Goal: Information Seeking & Learning: Learn about a topic

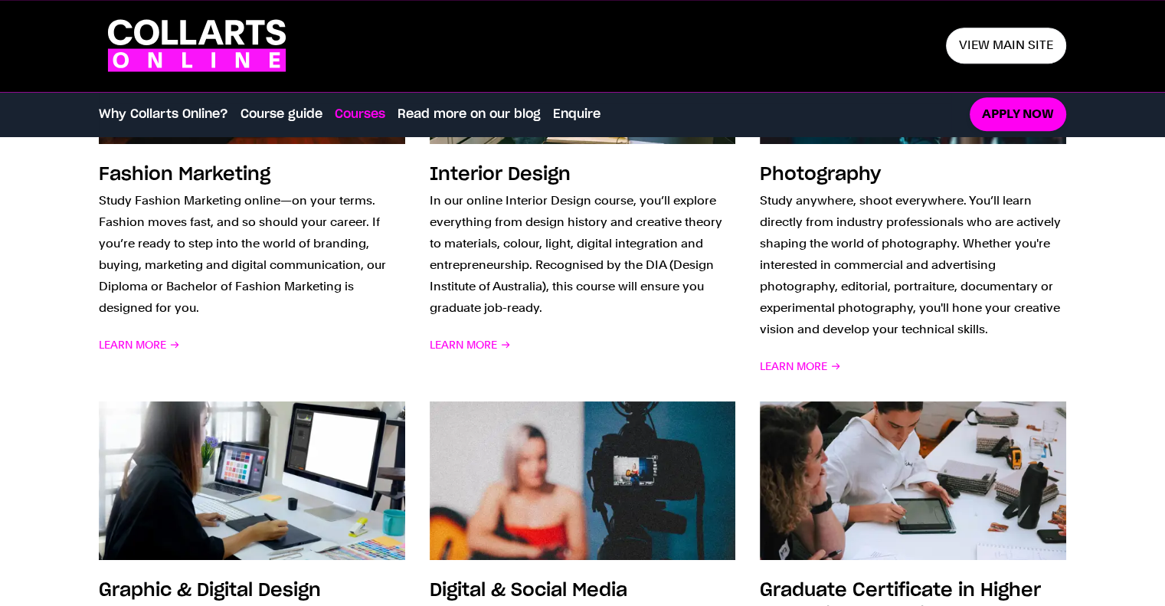
click at [200, 42] on icon at bounding box center [210, 32] width 25 height 25
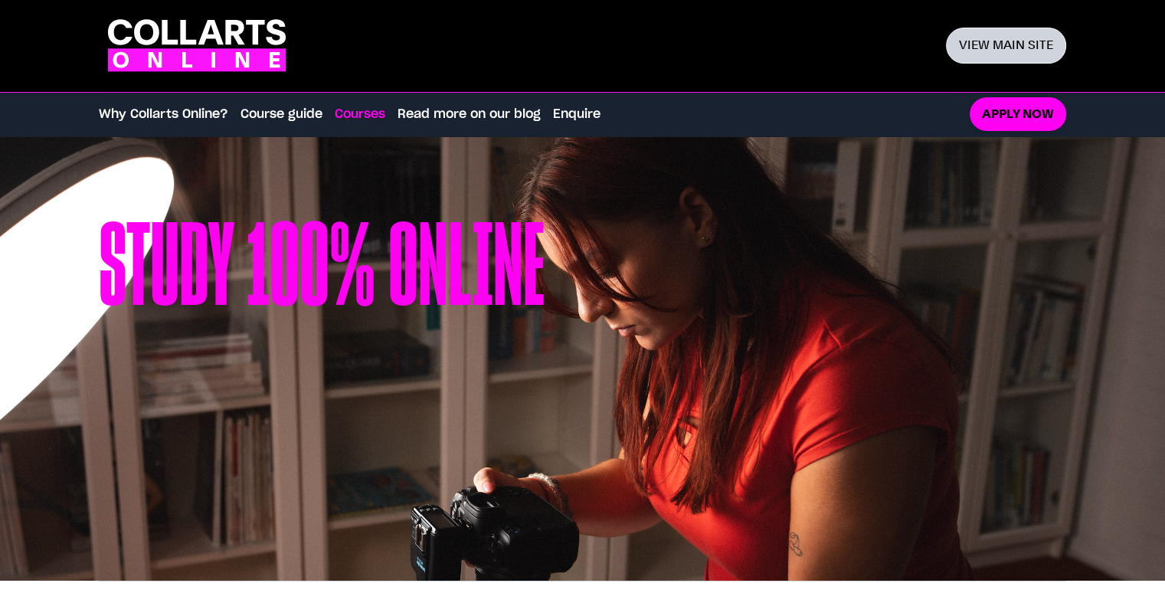
click at [1000, 44] on link "View main site" at bounding box center [1006, 46] width 120 height 36
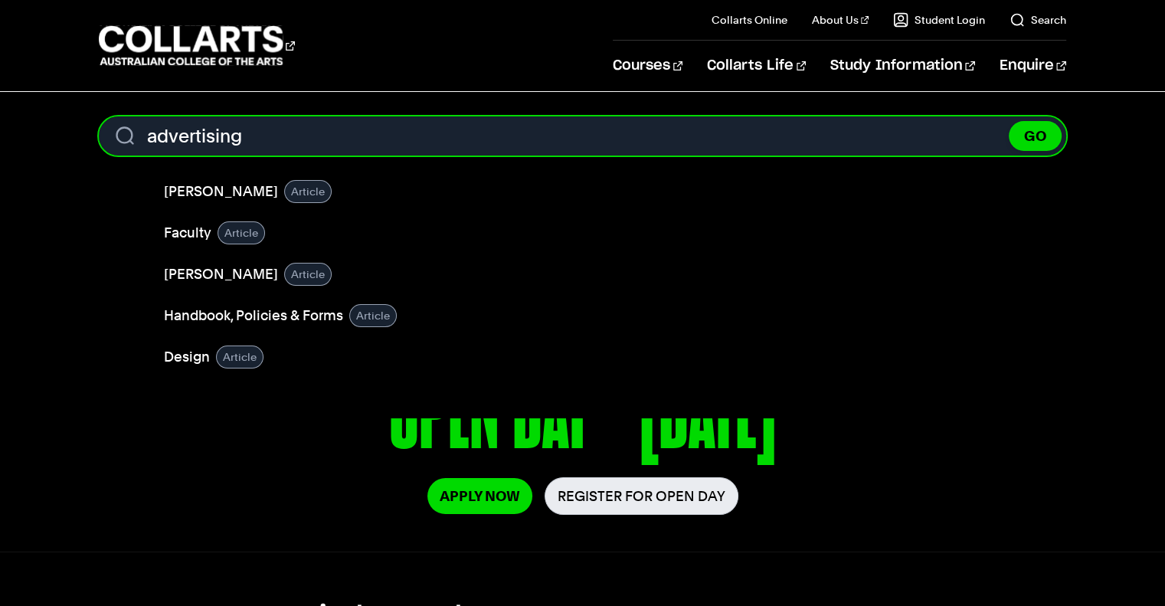
type input "advertising"
click at [1009, 121] on button "GO" at bounding box center [1035, 136] width 53 height 30
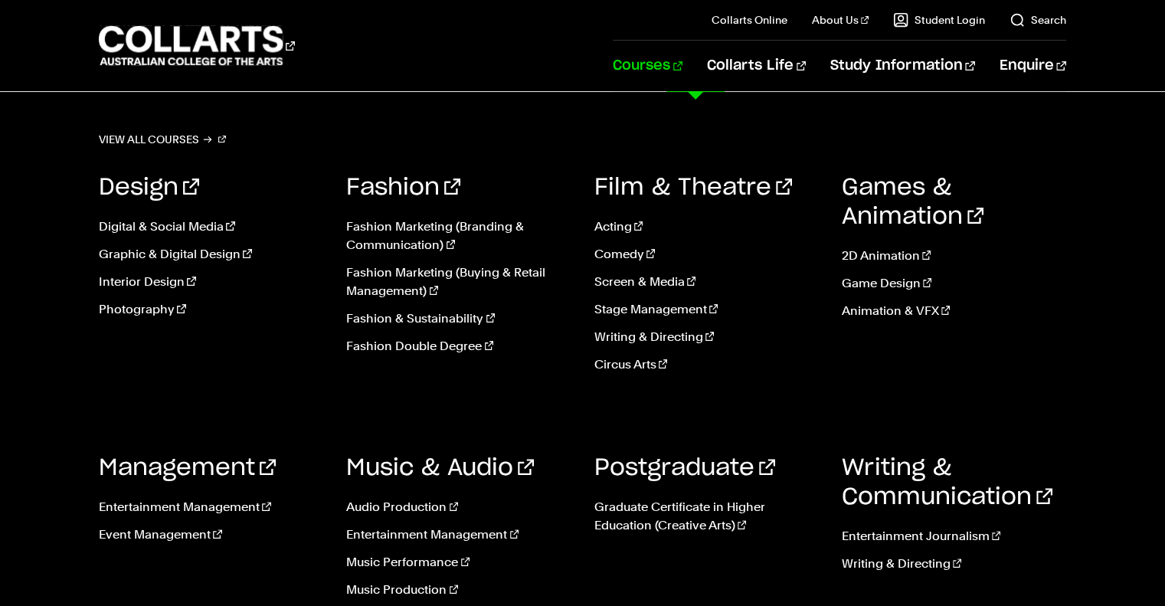
scroll to position [383, 0]
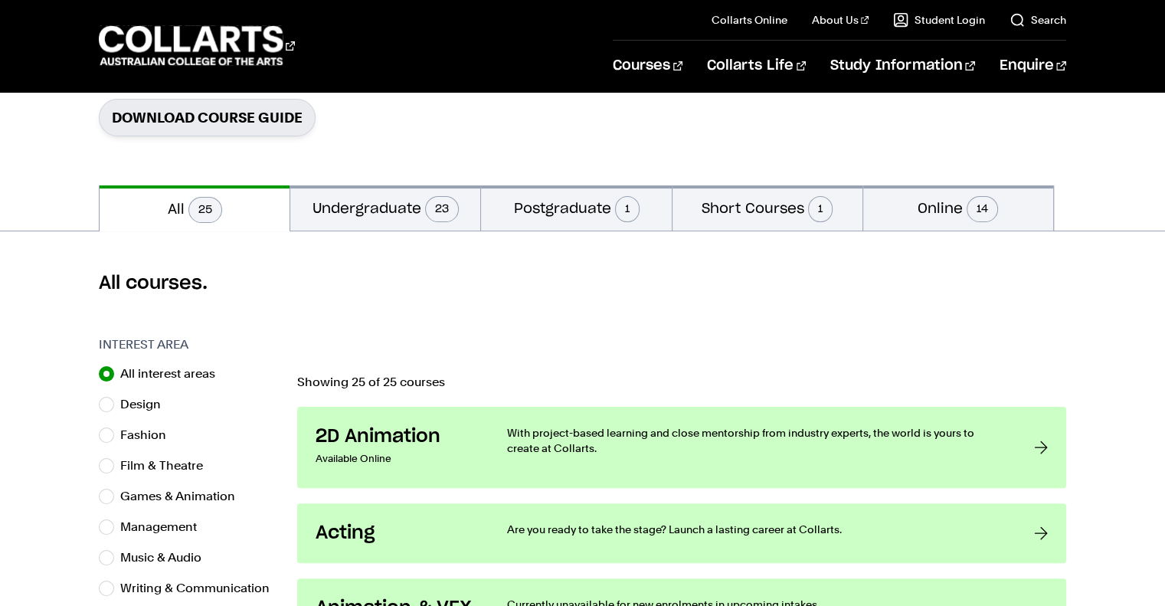
scroll to position [460, 0]
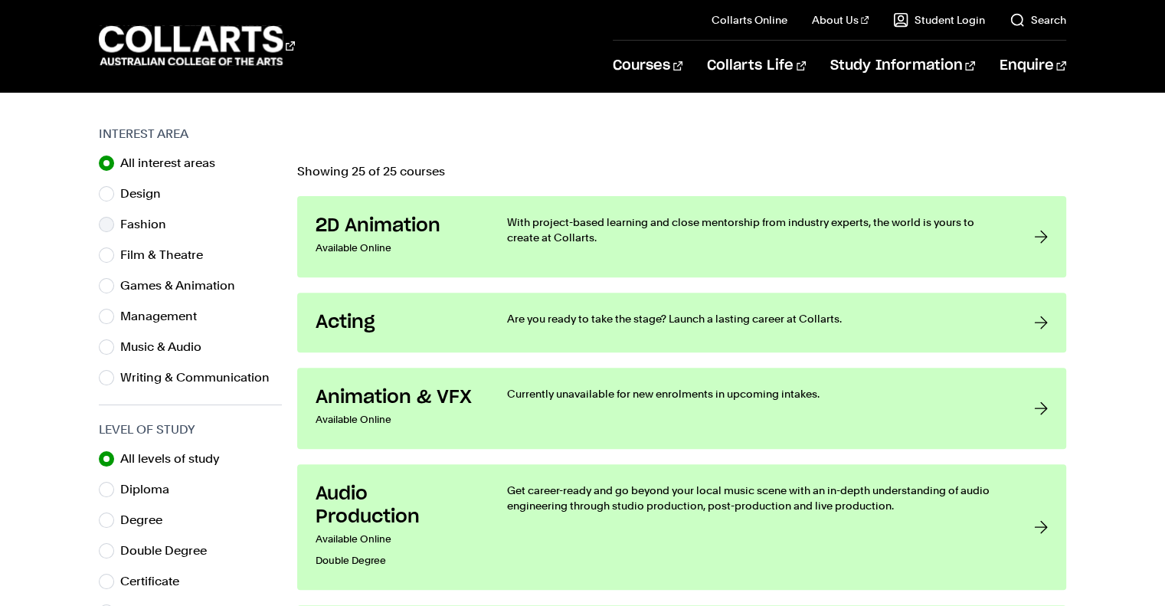
click at [135, 217] on label "Fashion" at bounding box center [149, 224] width 58 height 21
click at [114, 217] on input "Fashion" at bounding box center [106, 224] width 15 height 15
radio input "true"
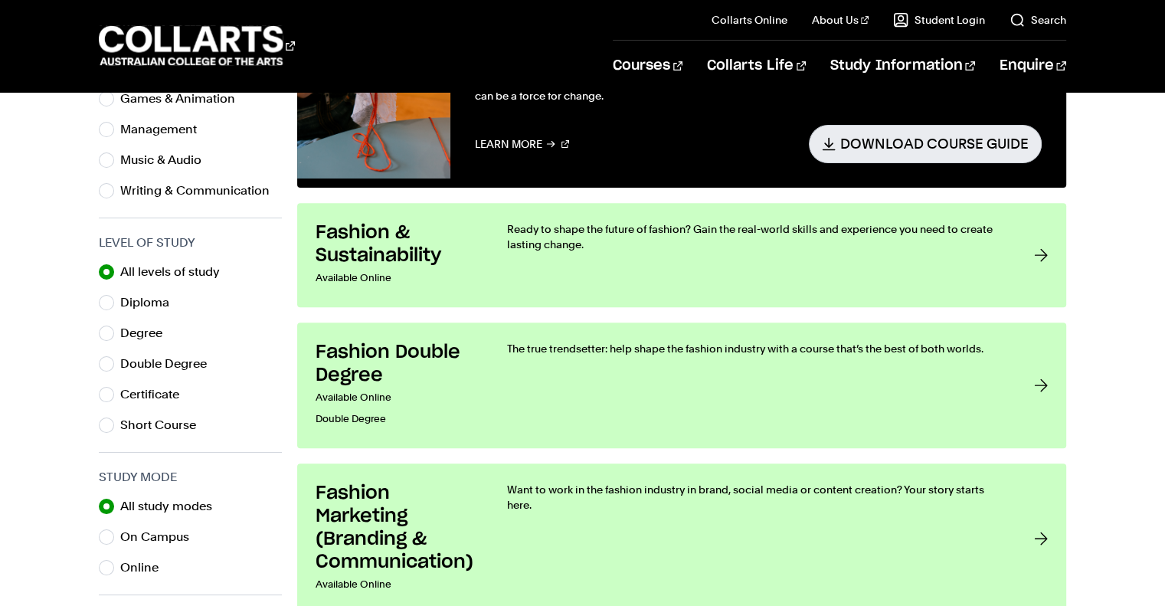
scroll to position [613, 0]
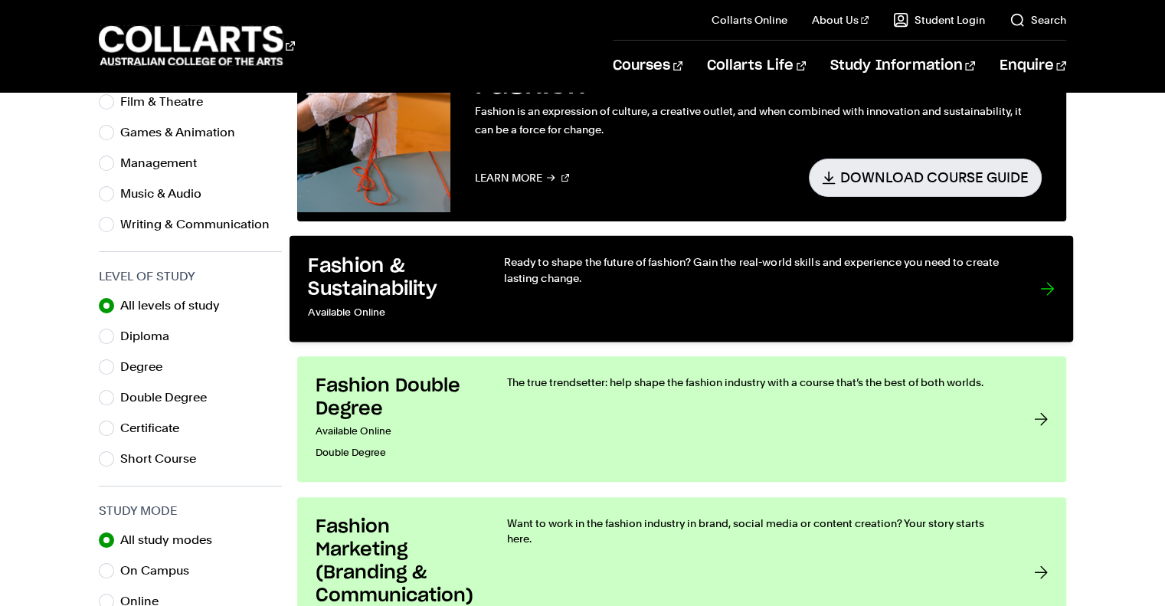
click at [433, 287] on h3 "Fashion & Sustainability" at bounding box center [391, 277] width 164 height 47
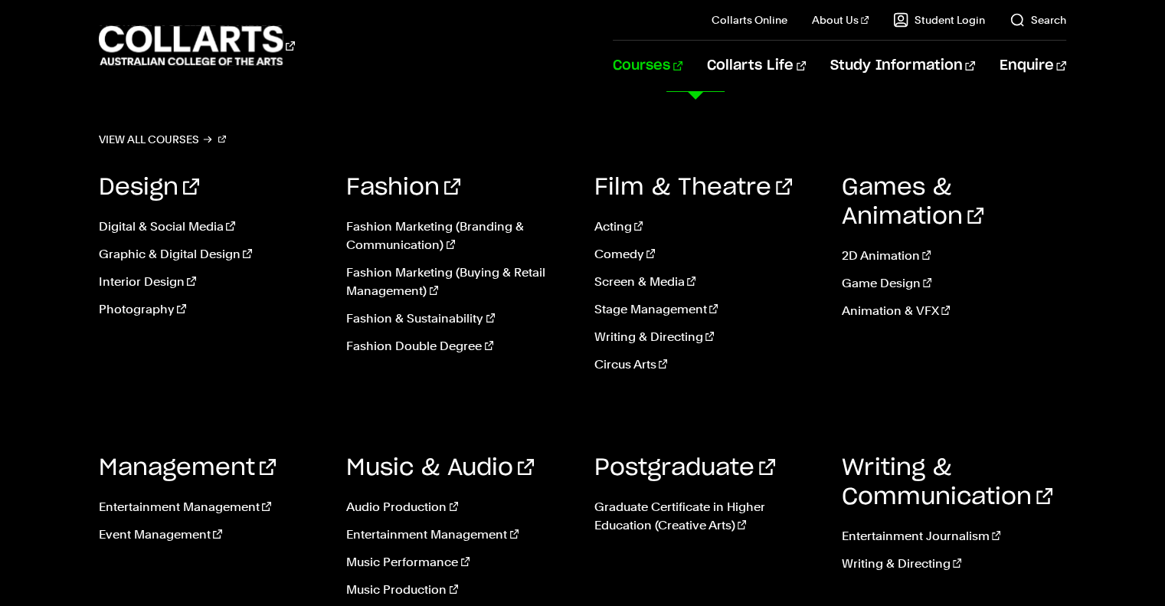
scroll to position [77, 0]
click at [410, 508] on link "Audio Production" at bounding box center [458, 507] width 224 height 18
click at [172, 224] on link "Digital & Social Media" at bounding box center [211, 227] width 224 height 18
click at [401, 561] on link "Music Performance" at bounding box center [458, 562] width 224 height 18
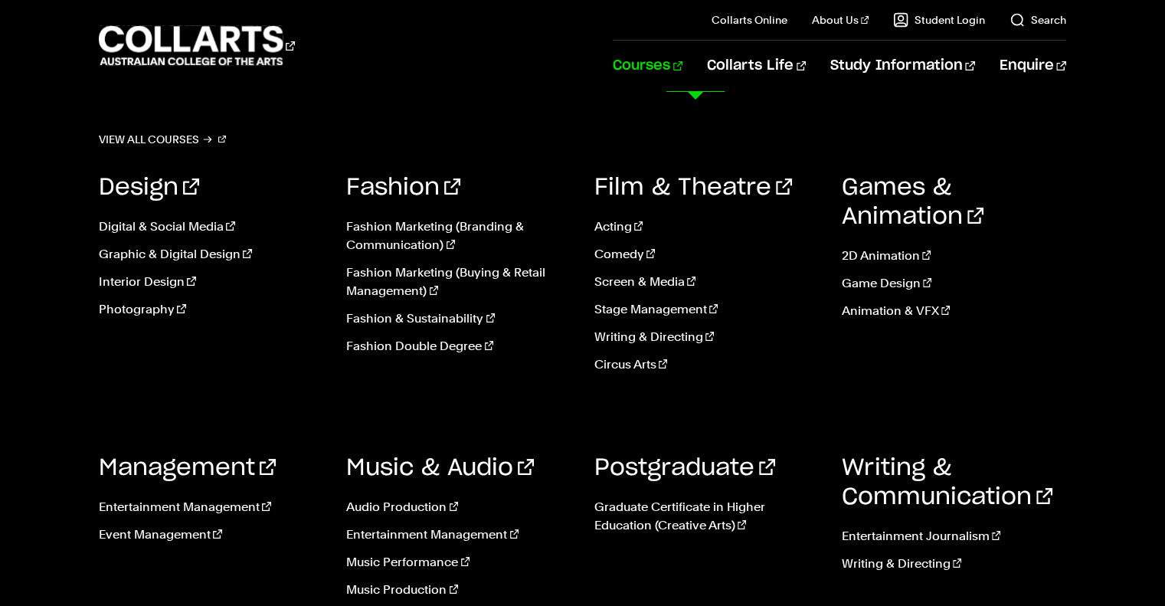
scroll to position [230, 0]
click at [428, 589] on link "Music Production" at bounding box center [458, 590] width 224 height 18
click at [398, 188] on link "Fashion" at bounding box center [403, 187] width 114 height 23
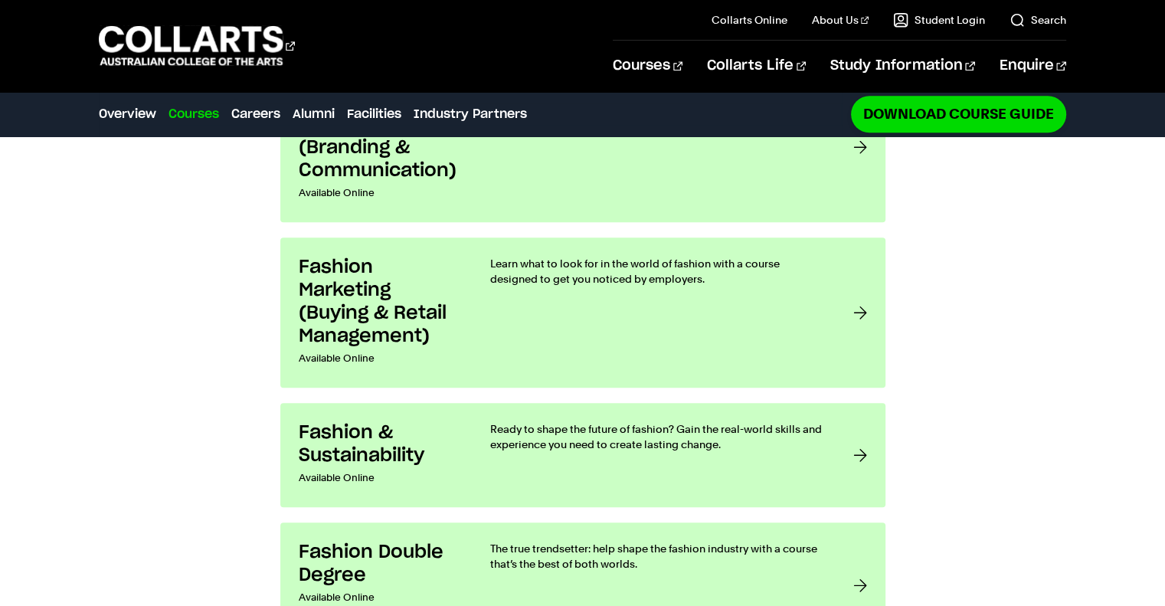
scroll to position [996, 0]
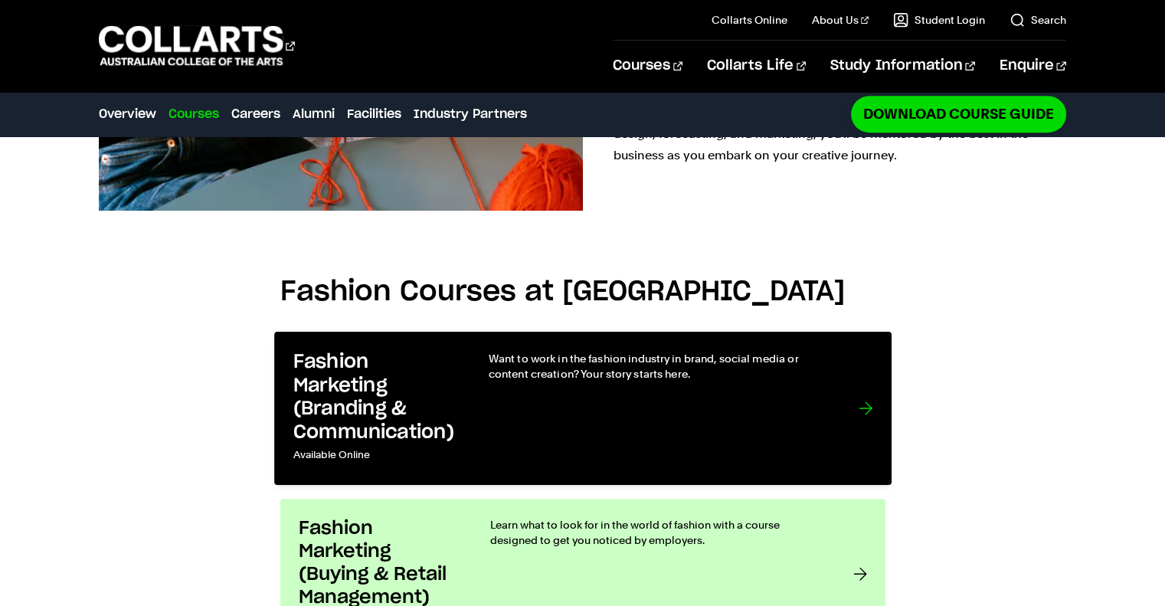
click at [388, 395] on h3 "Fashion Marketing (Branding & Communication)" at bounding box center [375, 397] width 164 height 93
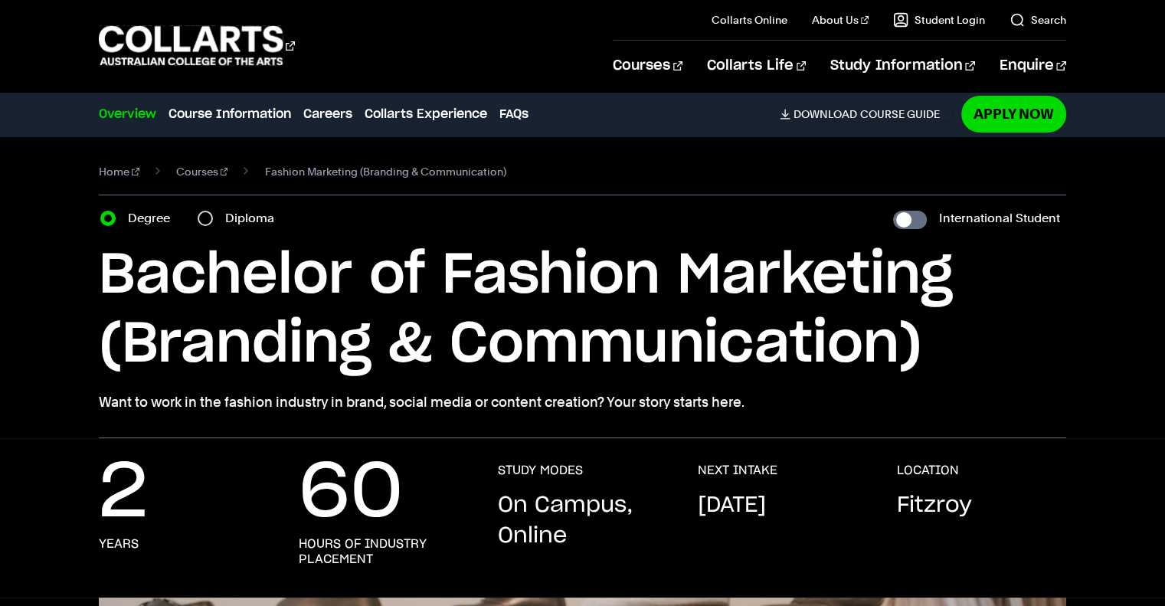
click at [251, 216] on label "Diploma" at bounding box center [254, 218] width 58 height 21
click at [213, 216] on input "Diploma" at bounding box center [205, 218] width 15 height 15
radio input "true"
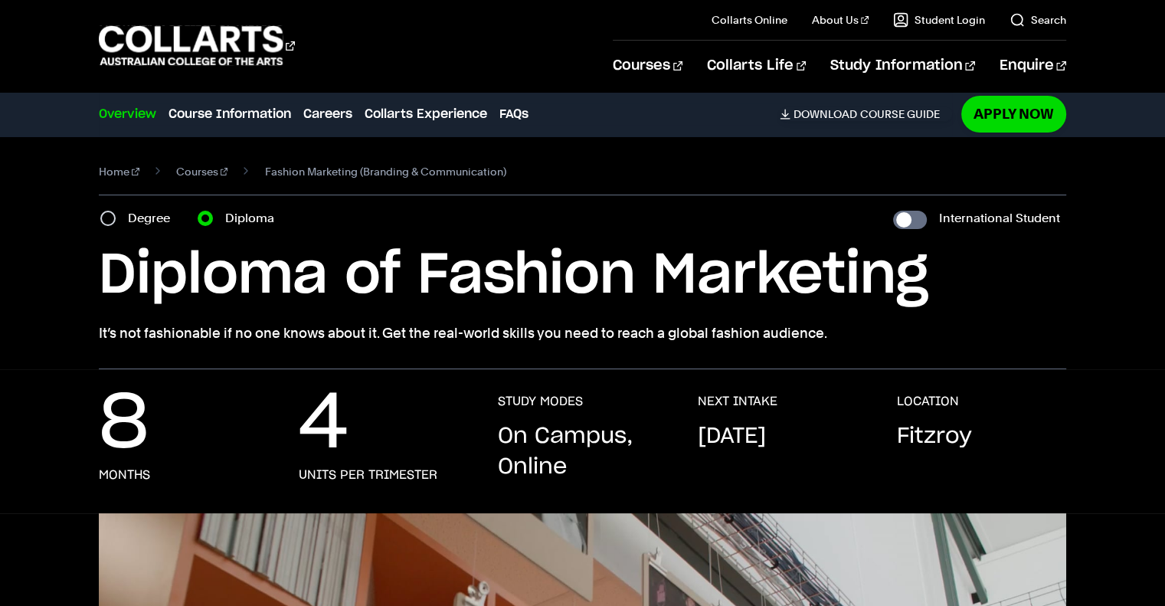
click at [179, 215] on label "Degree" at bounding box center [153, 218] width 51 height 21
click at [116, 215] on input "Degree" at bounding box center [107, 218] width 15 height 15
radio input "true"
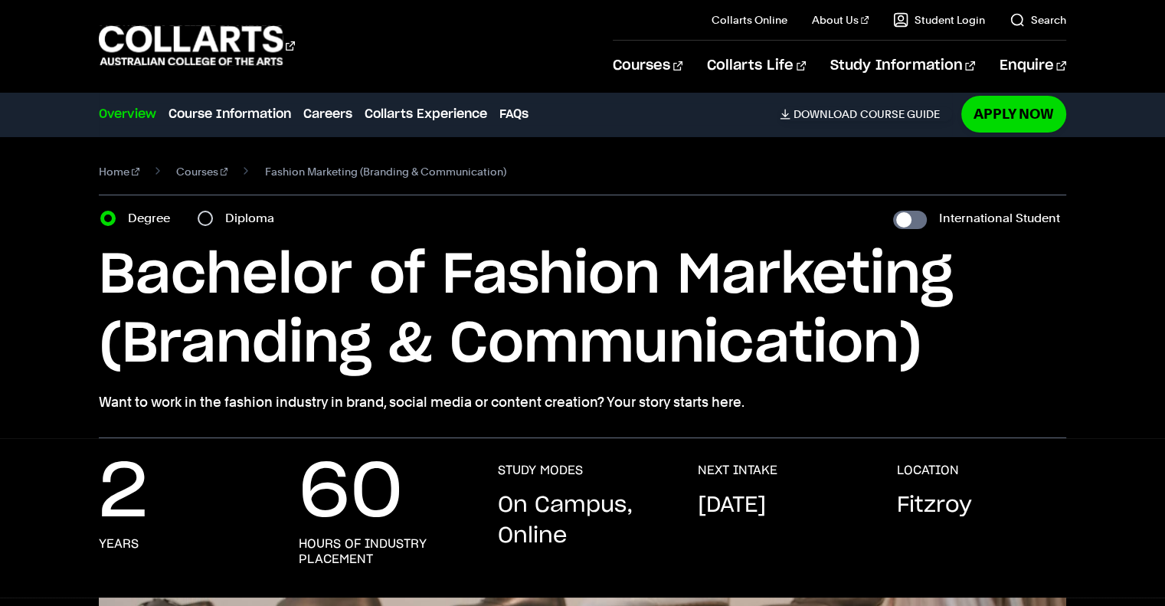
click at [135, 221] on label "Degree" at bounding box center [153, 218] width 51 height 21
click at [116, 221] on input "Degree" at bounding box center [107, 218] width 15 height 15
click at [242, 221] on label "Diploma" at bounding box center [254, 218] width 58 height 21
click at [213, 221] on input "Diploma" at bounding box center [205, 218] width 15 height 15
radio input "true"
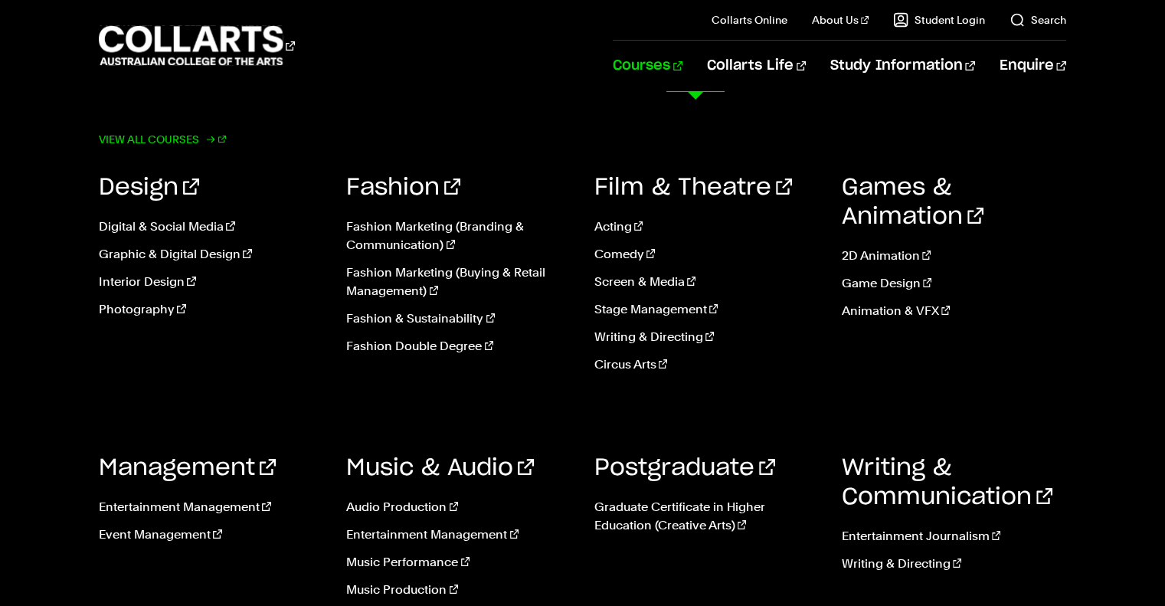
click at [183, 143] on link "View all courses" at bounding box center [162, 139] width 127 height 21
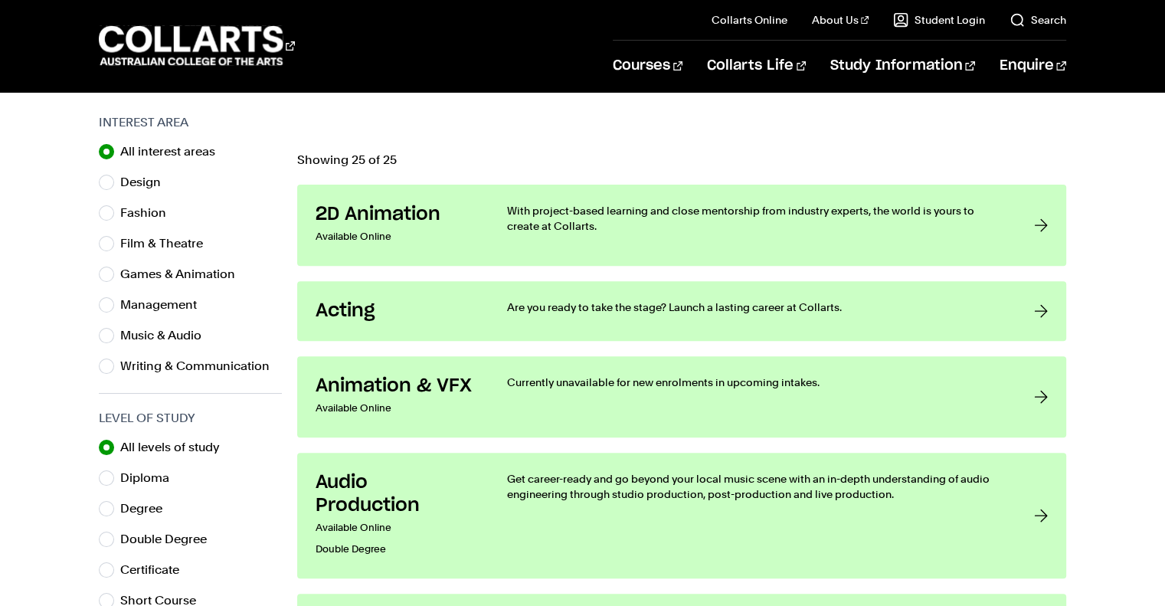
scroll to position [536, 0]
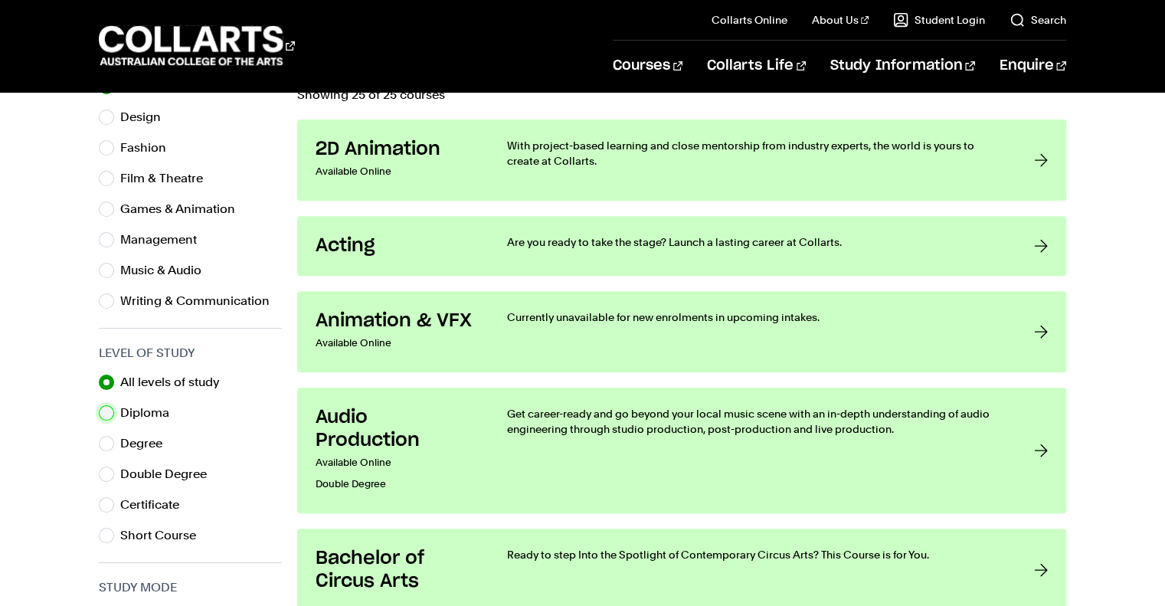
click at [108, 413] on input "Diploma" at bounding box center [106, 412] width 15 height 15
radio input "true"
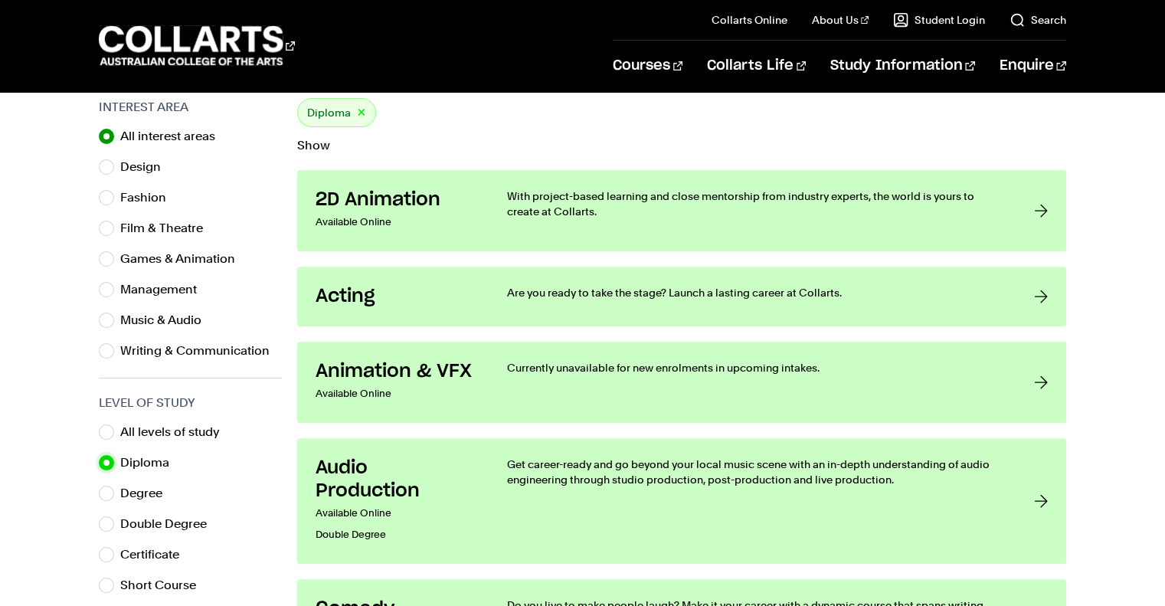
scroll to position [460, 0]
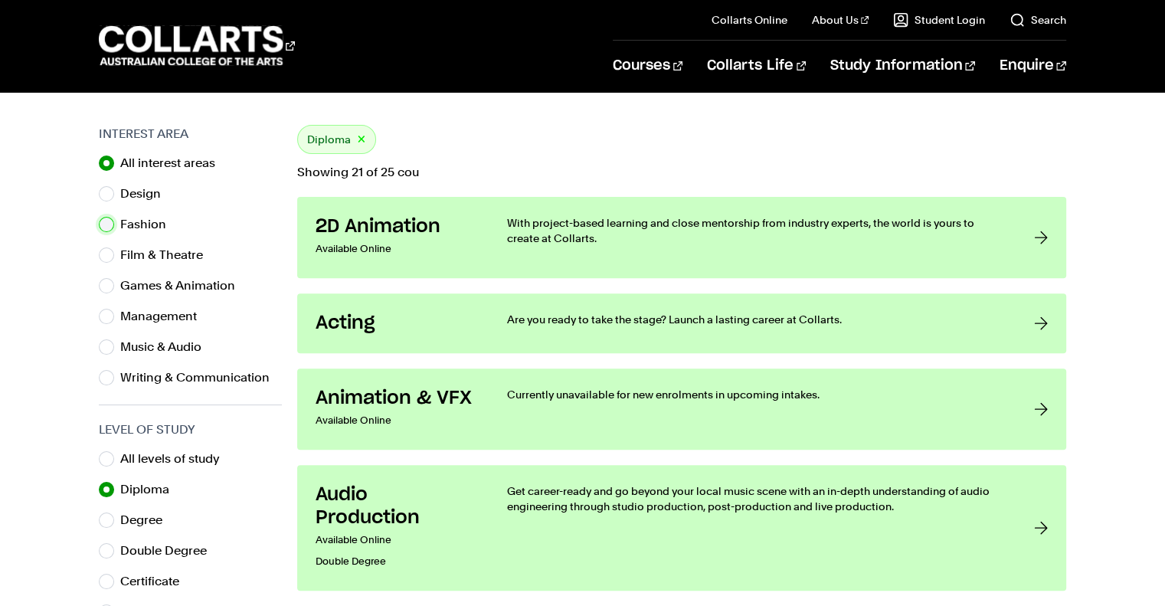
click at [112, 224] on input "Fashion" at bounding box center [106, 224] width 15 height 15
radio input "true"
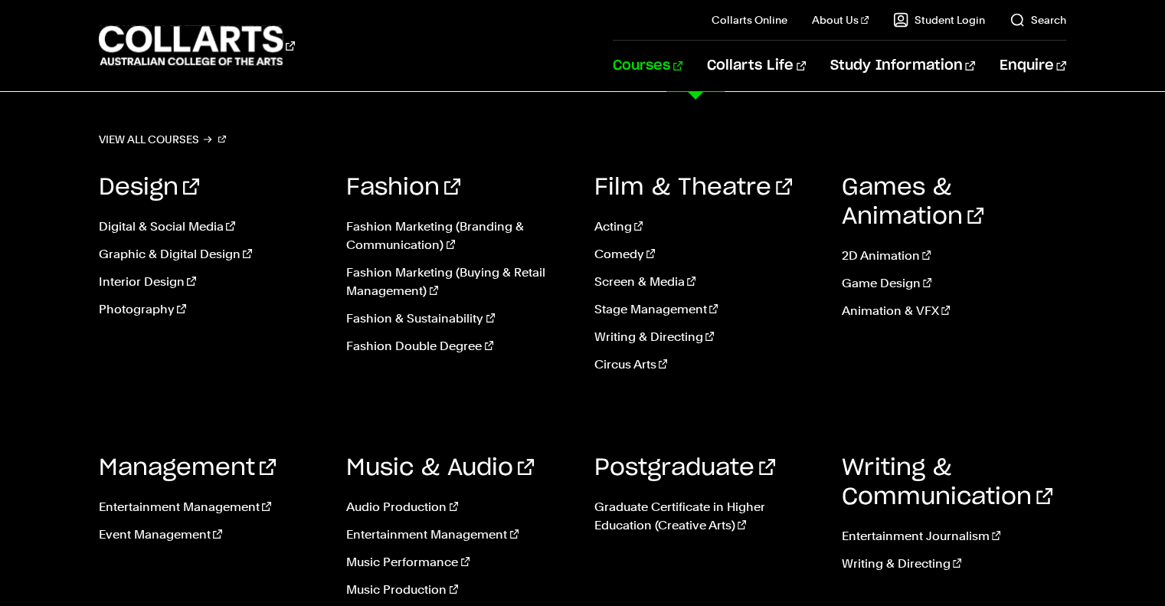
click at [614, 263] on ul "Acting Comedy Screen & Media Stage Management Writing & Directing Circus Arts" at bounding box center [707, 300] width 224 height 190
click at [614, 254] on link "Comedy" at bounding box center [707, 254] width 224 height 18
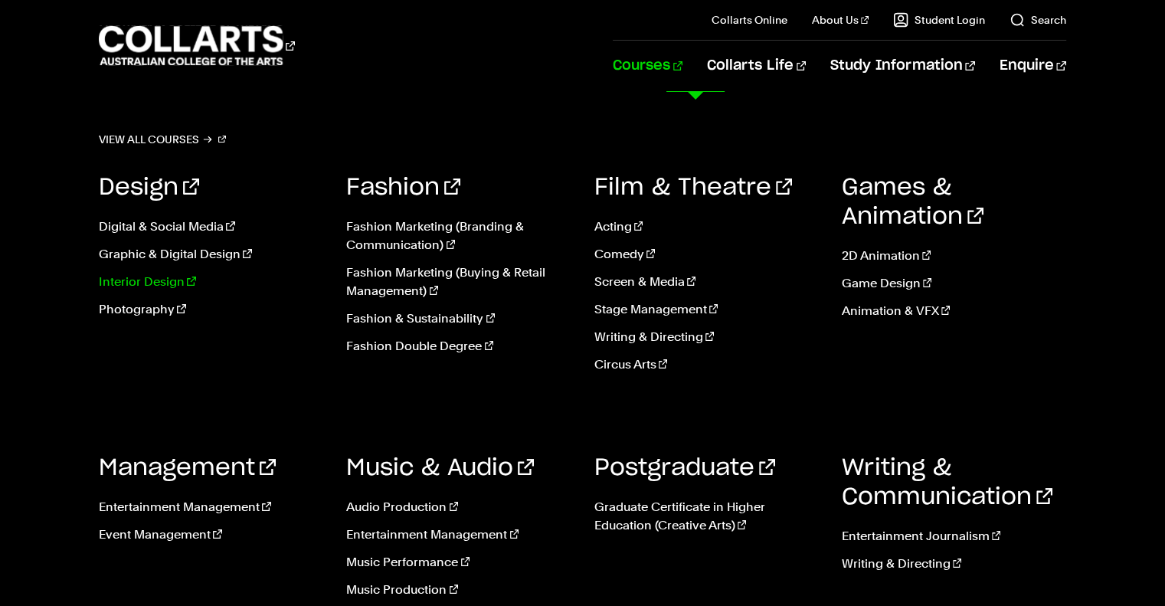
click at [169, 280] on link "Interior Design" at bounding box center [211, 282] width 224 height 18
click at [644, 365] on link "Circus Arts" at bounding box center [707, 365] width 224 height 18
click at [200, 532] on link "Event Management" at bounding box center [211, 535] width 224 height 18
click at [889, 287] on link "Game Design" at bounding box center [954, 283] width 224 height 18
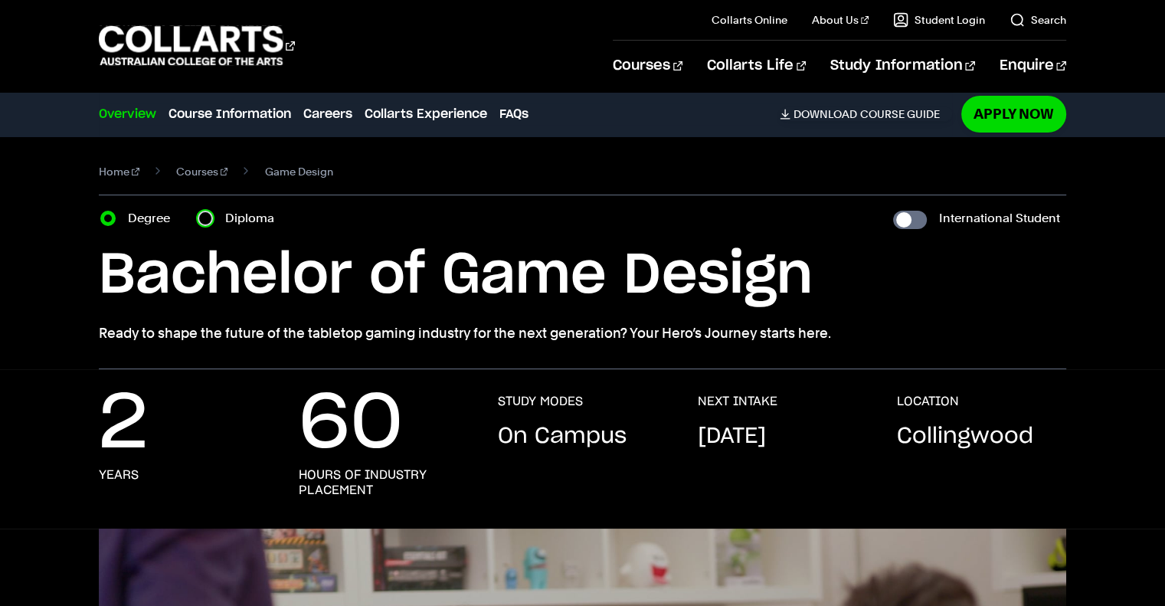
click at [211, 222] on input "Diploma" at bounding box center [205, 218] width 15 height 15
radio input "true"
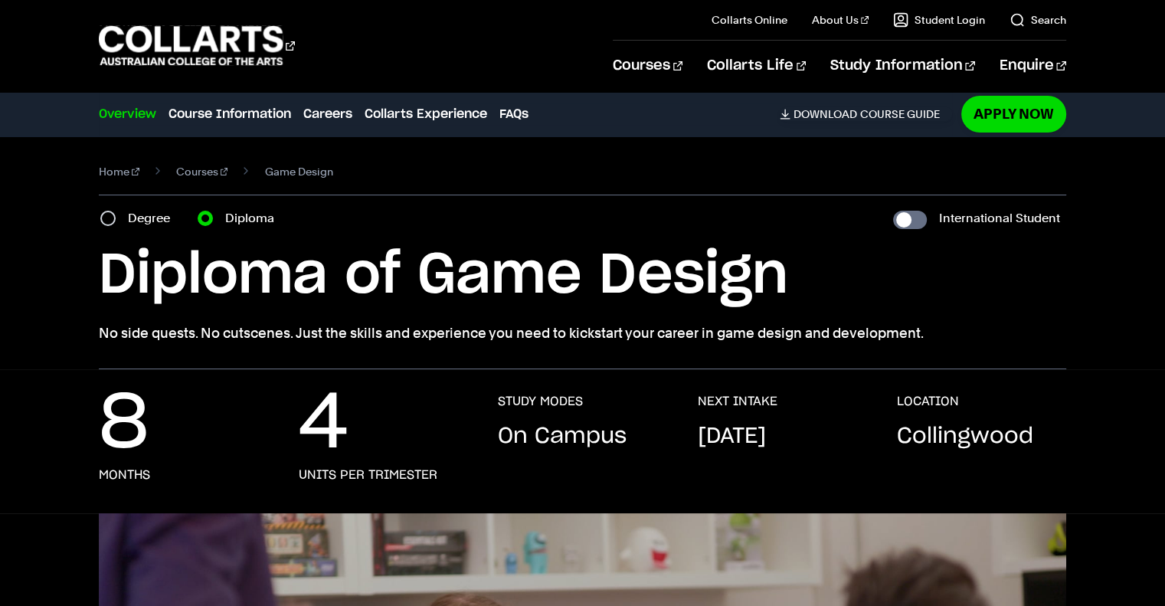
click at [132, 221] on label "Degree" at bounding box center [153, 218] width 51 height 21
click at [116, 221] on input "Degree" at bounding box center [107, 218] width 15 height 15
radio input "true"
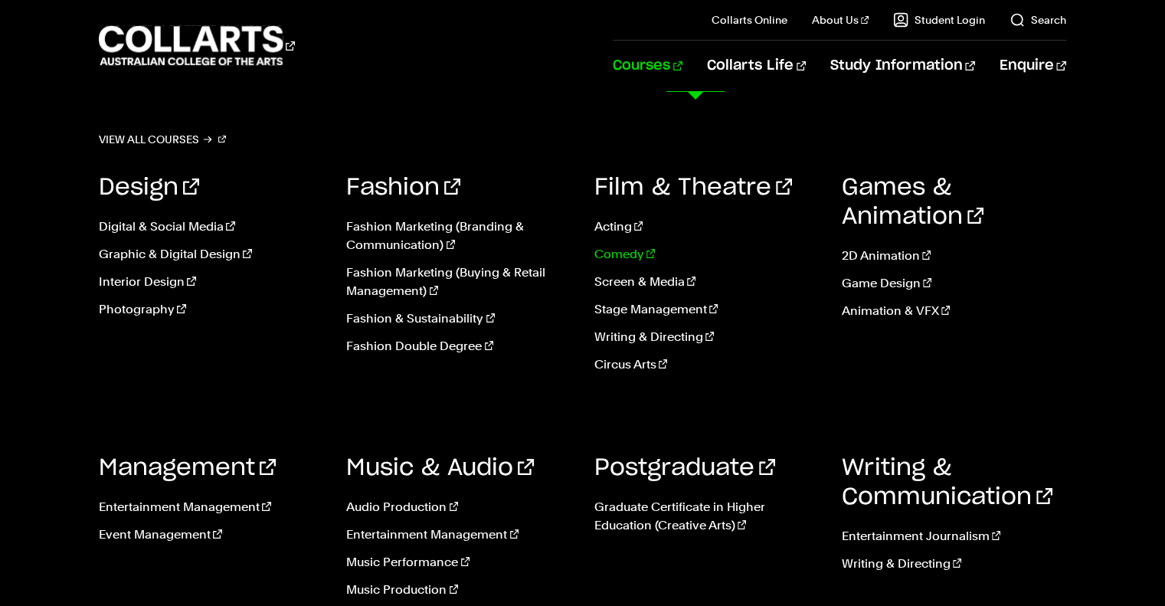
click at [632, 259] on link "Comedy" at bounding box center [707, 254] width 224 height 18
click at [645, 309] on link "Stage Management" at bounding box center [707, 309] width 224 height 18
click at [617, 229] on link "Acting" at bounding box center [707, 227] width 224 height 18
click at [873, 248] on link "2D Animation" at bounding box center [954, 256] width 224 height 18
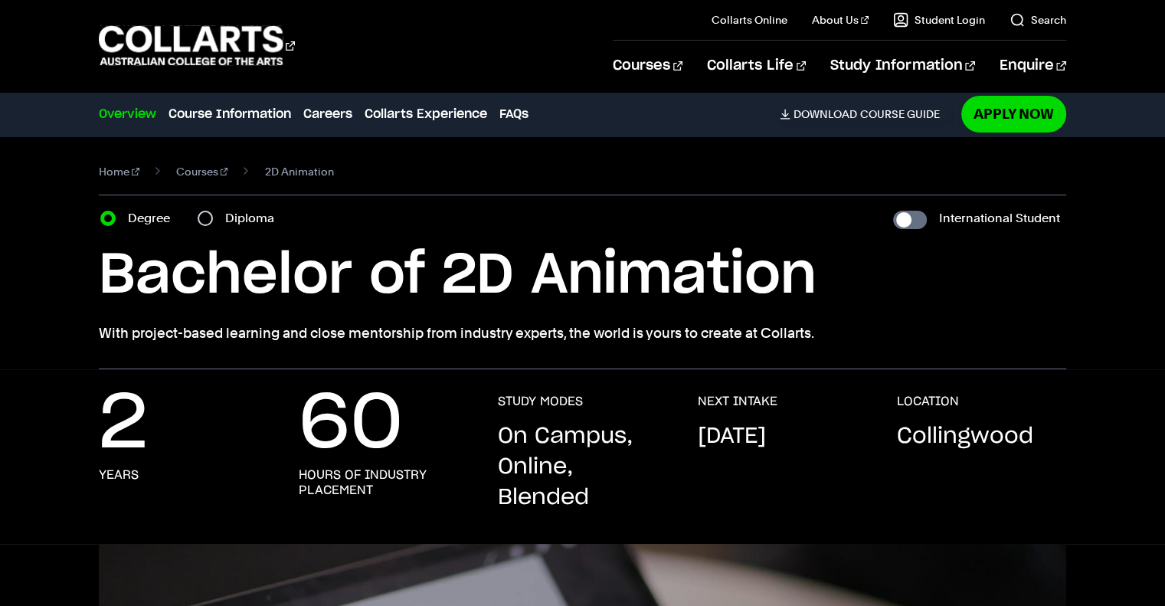
click at [232, 218] on label "Diploma" at bounding box center [254, 218] width 58 height 21
click at [213, 218] on input "Diploma" at bounding box center [205, 218] width 15 height 15
radio input "true"
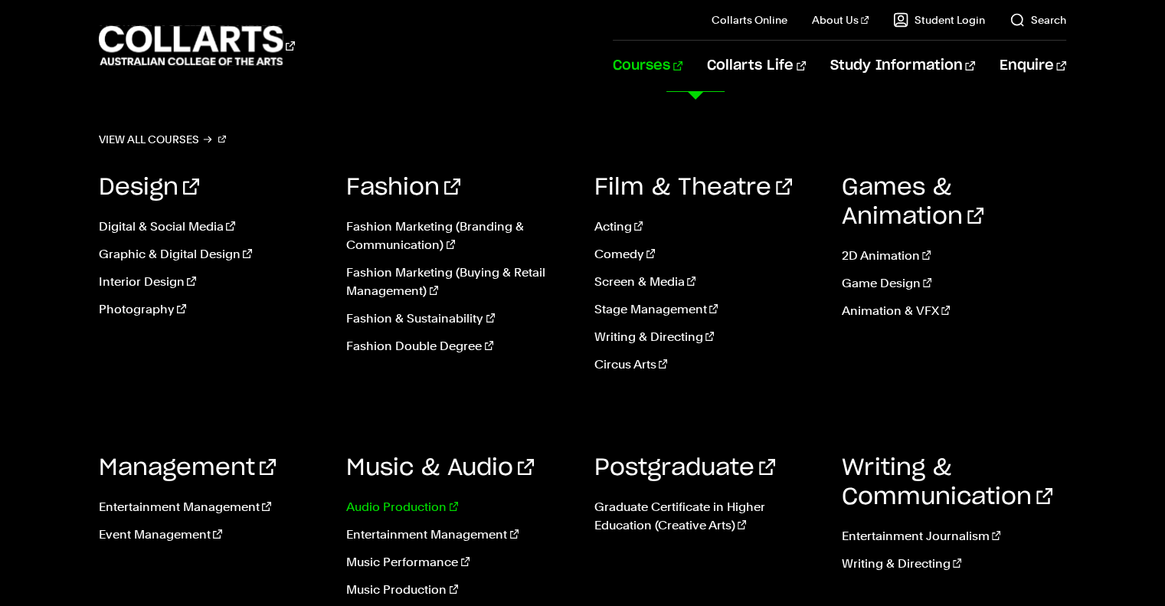
click at [409, 503] on link "Audio Production" at bounding box center [458, 507] width 224 height 18
click at [204, 253] on link "Graphic & Digital Design" at bounding box center [211, 254] width 224 height 18
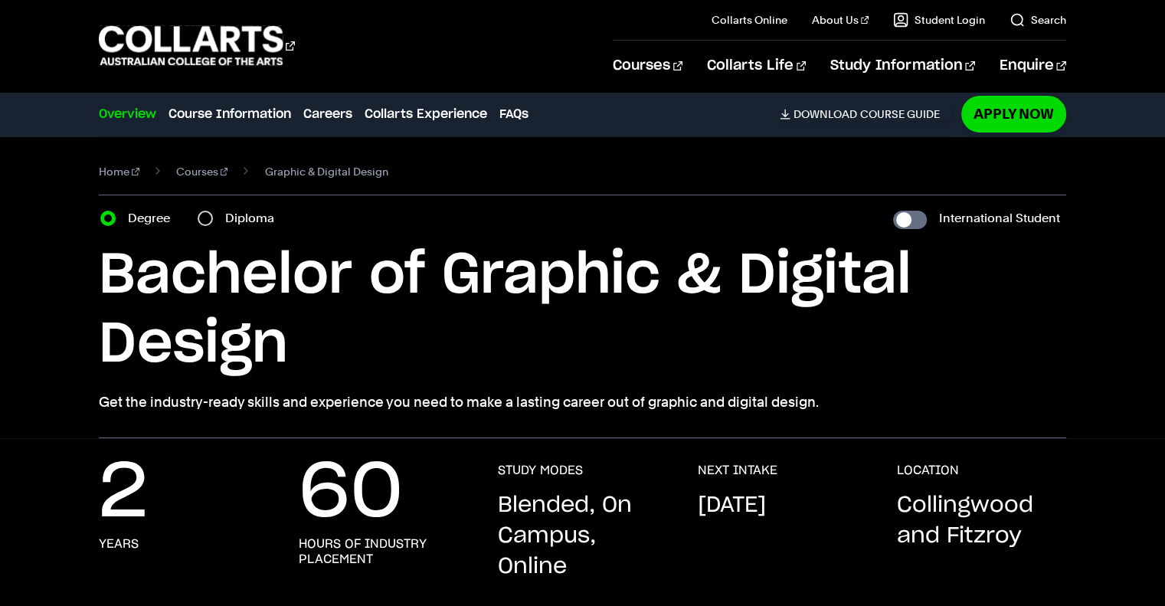
click at [238, 215] on label "Diploma" at bounding box center [254, 218] width 58 height 21
click at [213, 215] on input "Diploma" at bounding box center [205, 218] width 15 height 15
radio input "true"
